Goal: Task Accomplishment & Management: Manage account settings

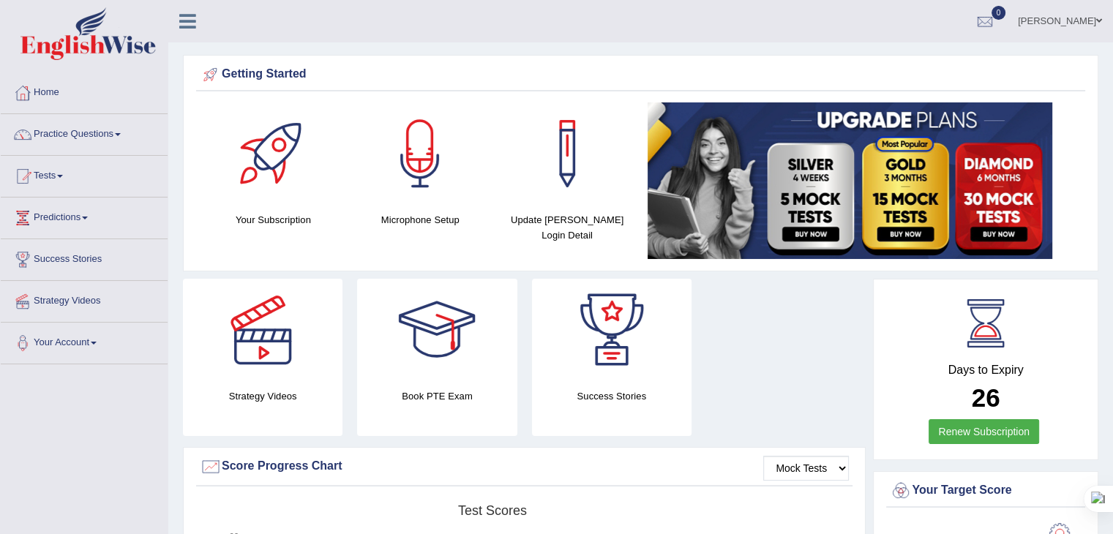
click at [1049, 18] on link "Divya Vishwakarma" at bounding box center [1060, 19] width 106 height 38
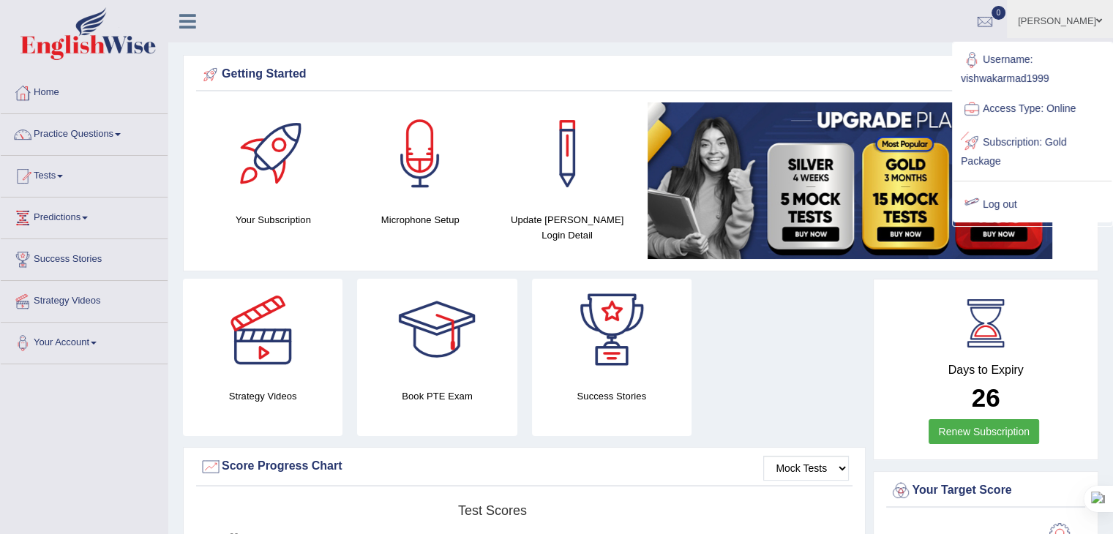
click at [983, 203] on link "Log out" at bounding box center [1032, 205] width 158 height 34
